Goal: Information Seeking & Learning: Find specific fact

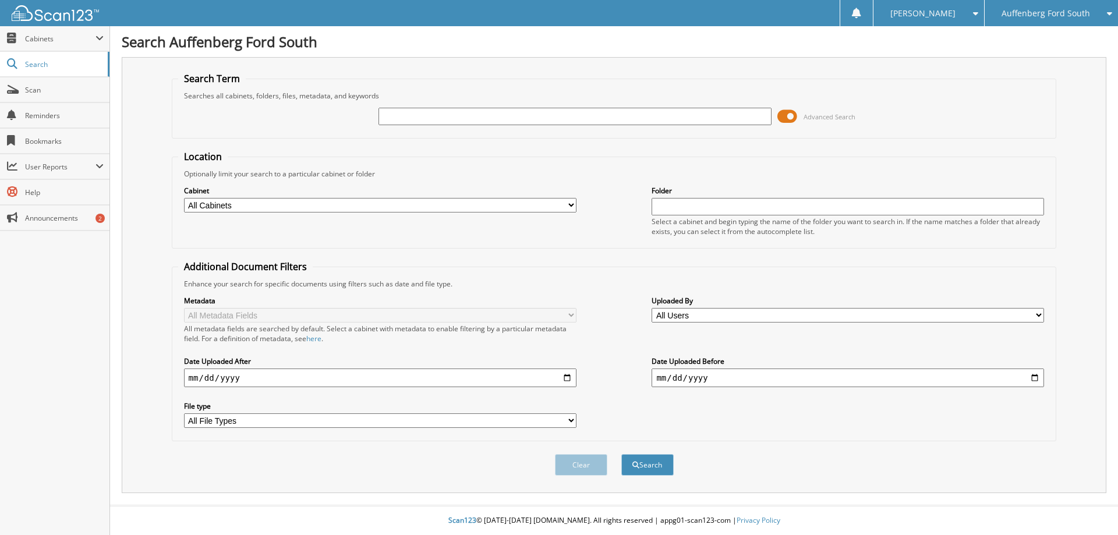
click at [400, 121] on input "text" at bounding box center [575, 116] width 393 height 17
type input "201367"
click at [621, 454] on button "Search" at bounding box center [647, 465] width 52 height 22
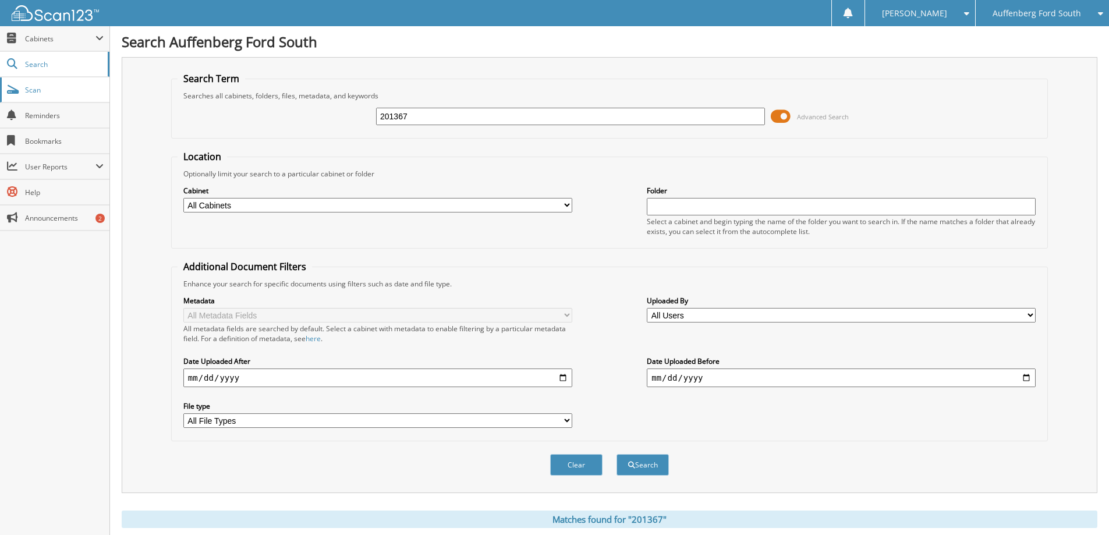
click at [45, 87] on span "Scan" at bounding box center [64, 90] width 79 height 10
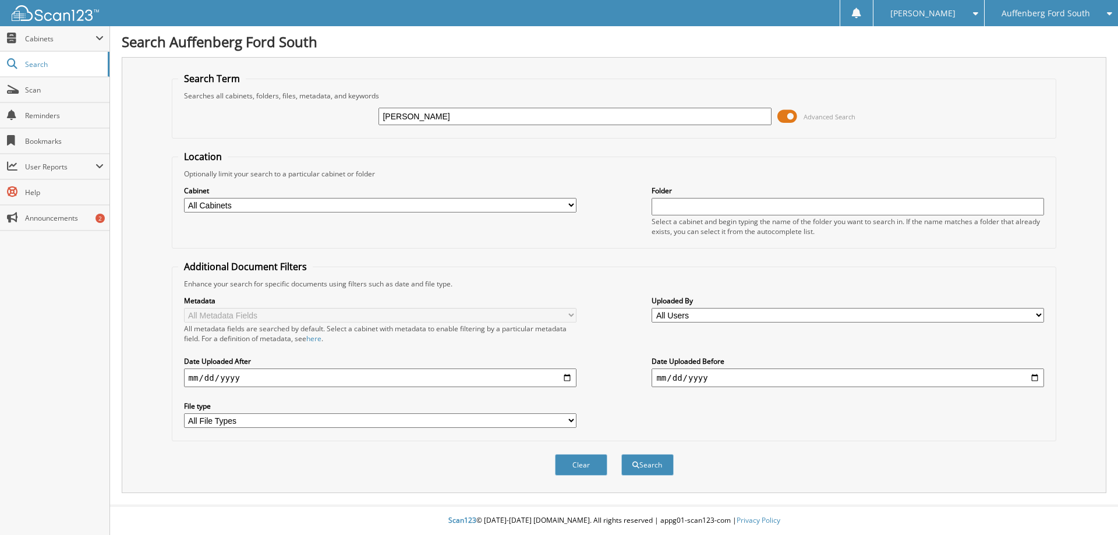
type input "[PERSON_NAME]"
click at [621, 454] on button "Search" at bounding box center [647, 465] width 52 height 22
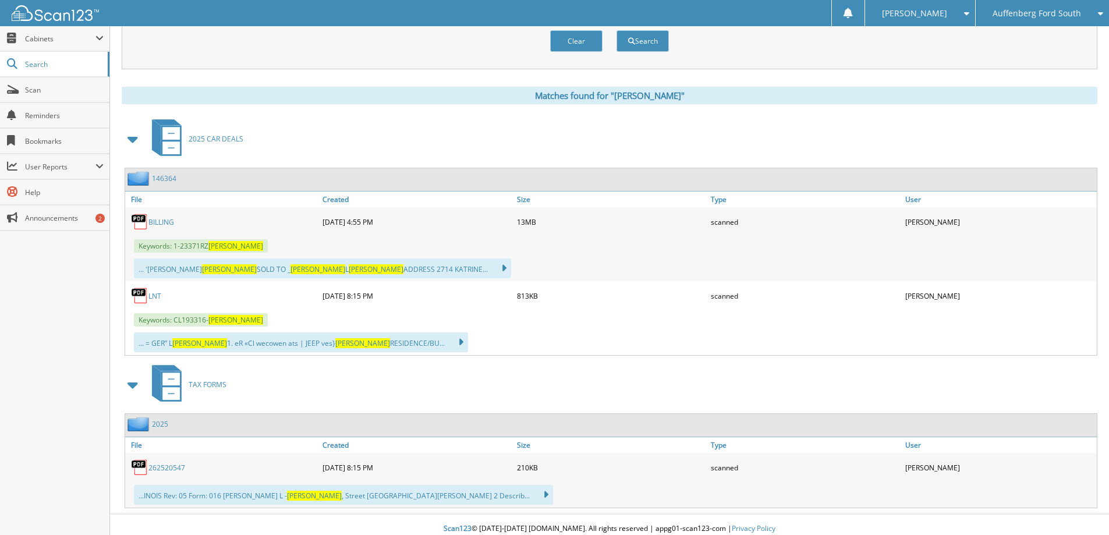
scroll to position [433, 0]
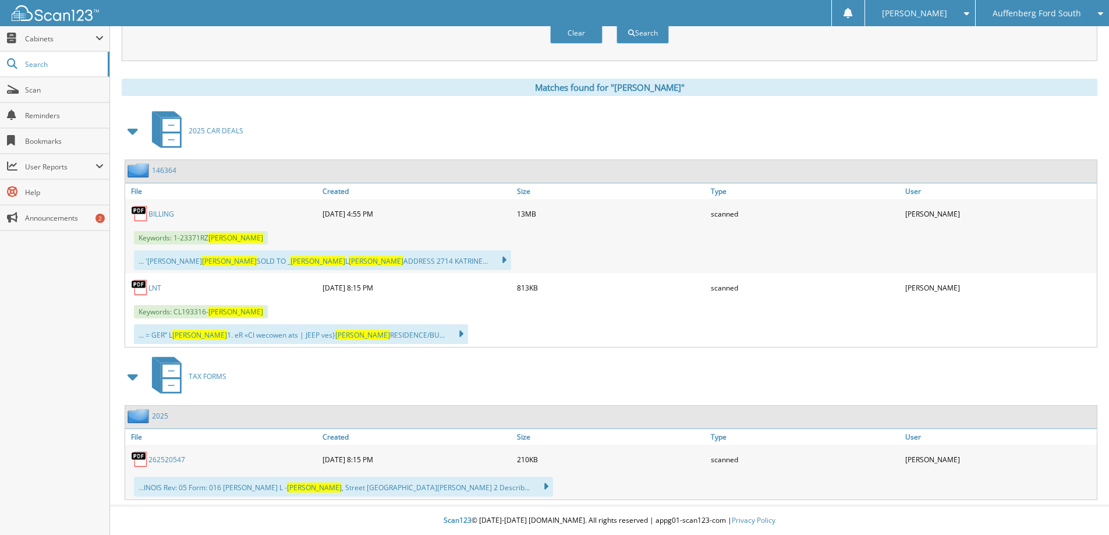
click at [133, 132] on span at bounding box center [133, 131] width 16 height 21
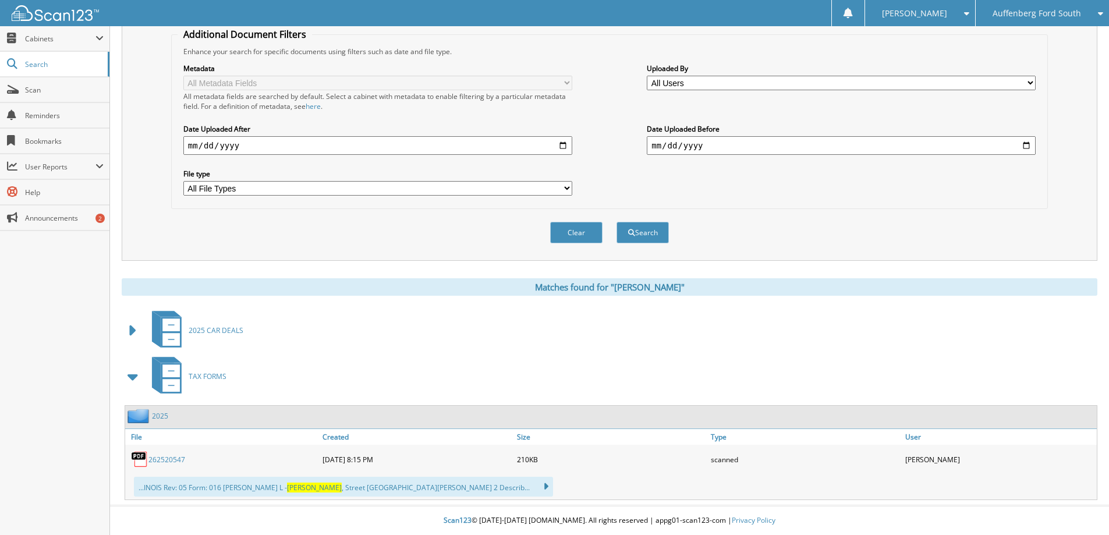
click at [270, 191] on select "All File Types JPG PDF WEBP" at bounding box center [377, 188] width 389 height 15
click at [183, 181] on select "All File Types JPG PDF WEBP" at bounding box center [377, 188] width 389 height 15
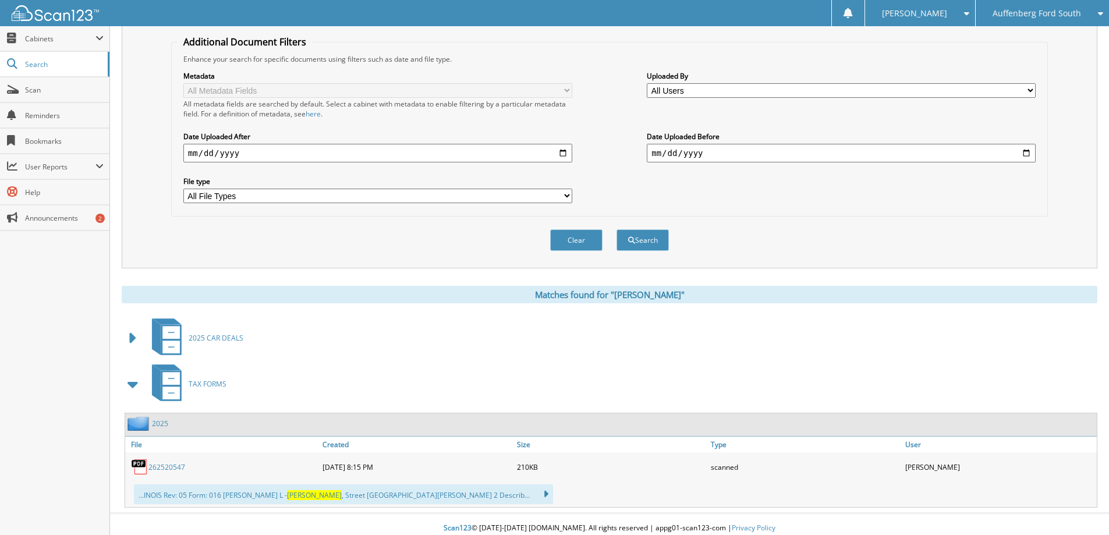
scroll to position [58, 0]
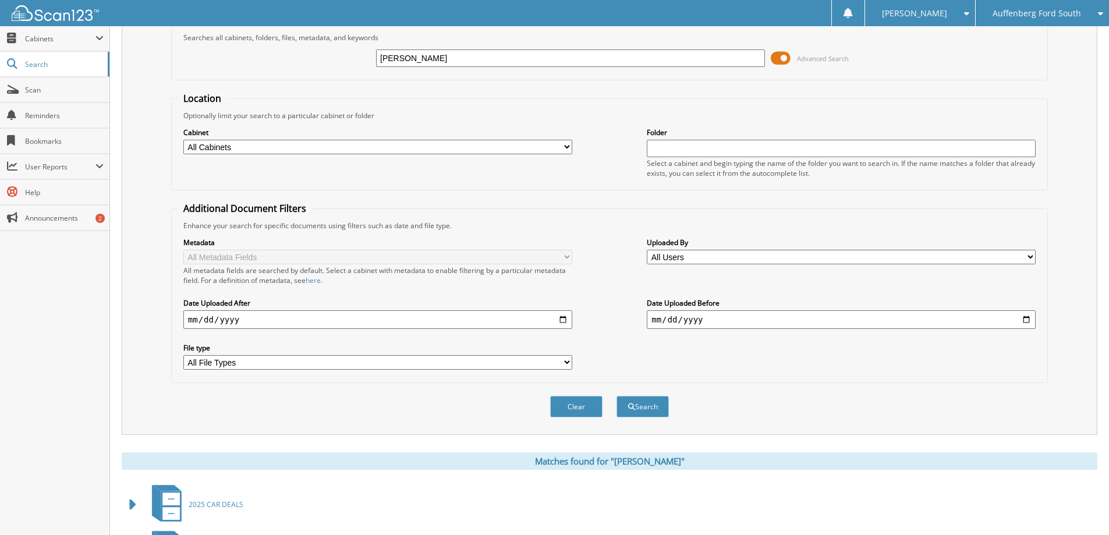
click at [305, 151] on select "All Cabinets 2023 CAR DEALS 2024 CAR DEALS 2025 CAR DEALS NEW CAR INVOICES PART…" at bounding box center [377, 147] width 389 height 15
select select "50698"
click at [183, 140] on select "All Cabinets 2023 CAR DEALS 2024 CAR DEALS 2025 CAR DEALS NEW CAR INVOICES PART…" at bounding box center [377, 147] width 389 height 15
click at [646, 406] on button "Search" at bounding box center [643, 407] width 52 height 22
